Goal: Task Accomplishment & Management: Manage account settings

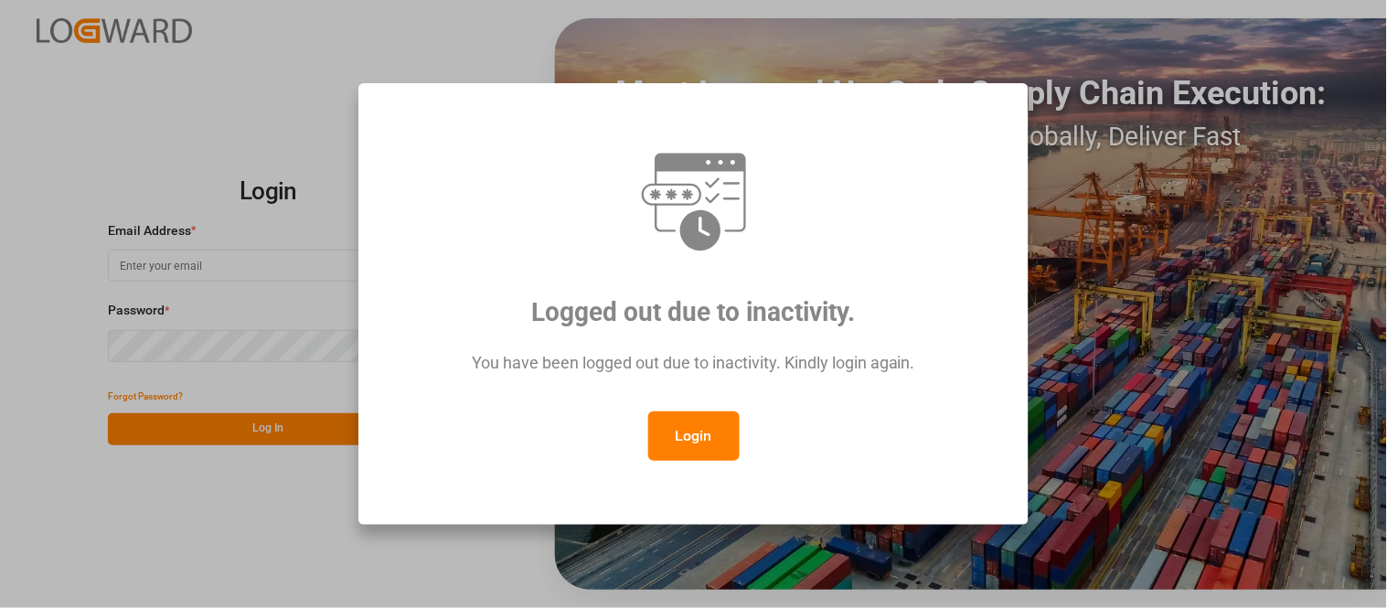
click at [710, 406] on div "You have been logged out due to inactivity. Kindly login again." at bounding box center [693, 372] width 603 height 80
click at [699, 439] on button "Login" at bounding box center [693, 435] width 91 height 49
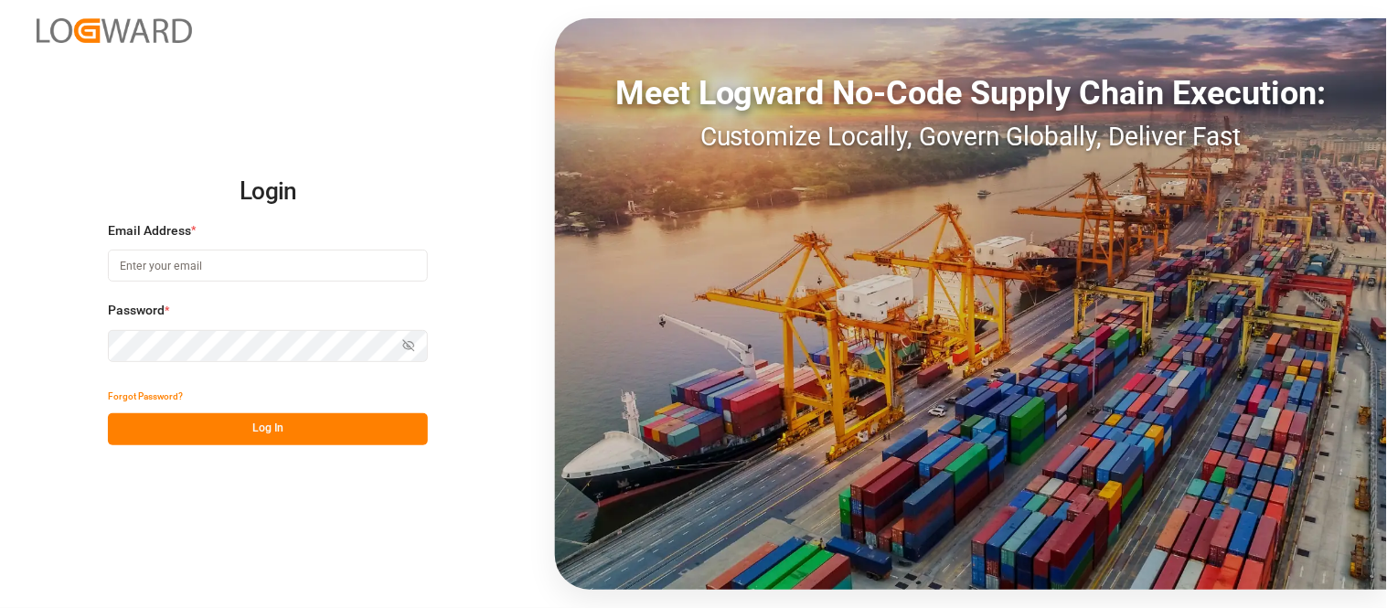
click at [327, 261] on input at bounding box center [268, 266] width 320 height 32
click at [218, 260] on input at bounding box center [268, 266] width 320 height 32
type input "[PERSON_NAME][EMAIL_ADDRESS][PERSON_NAME][DOMAIN_NAME]"
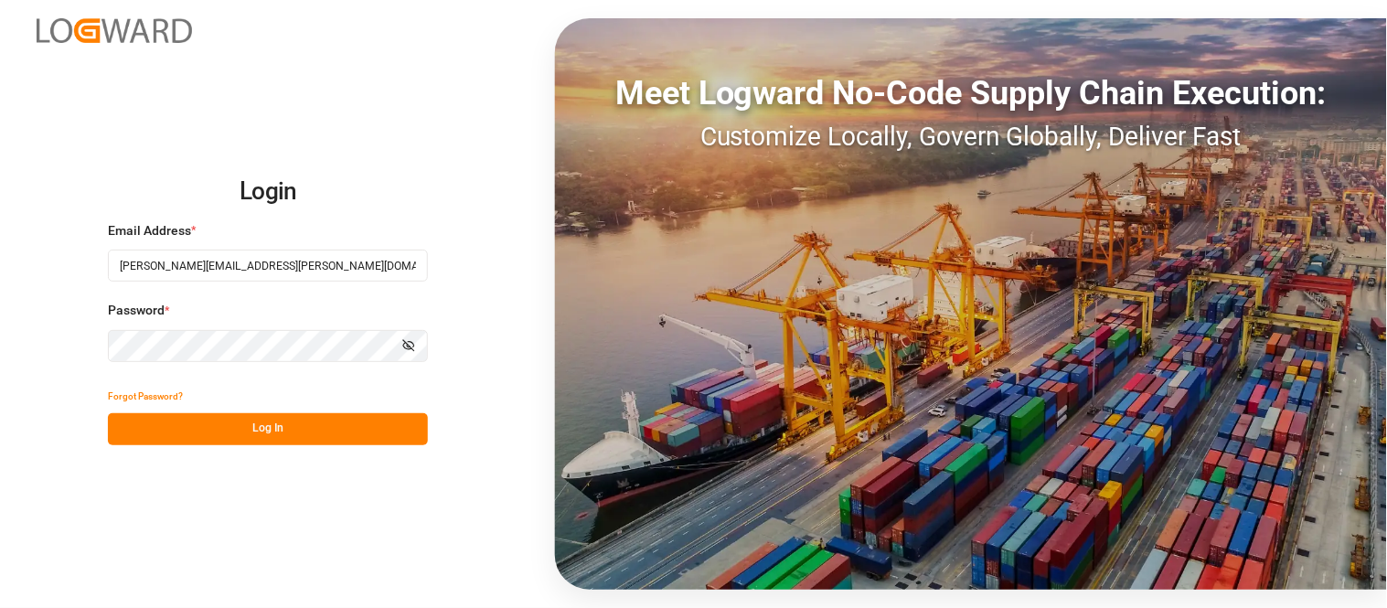
click at [376, 423] on button "Log In" at bounding box center [268, 429] width 320 height 32
